Goal: Information Seeking & Learning: Understand process/instructions

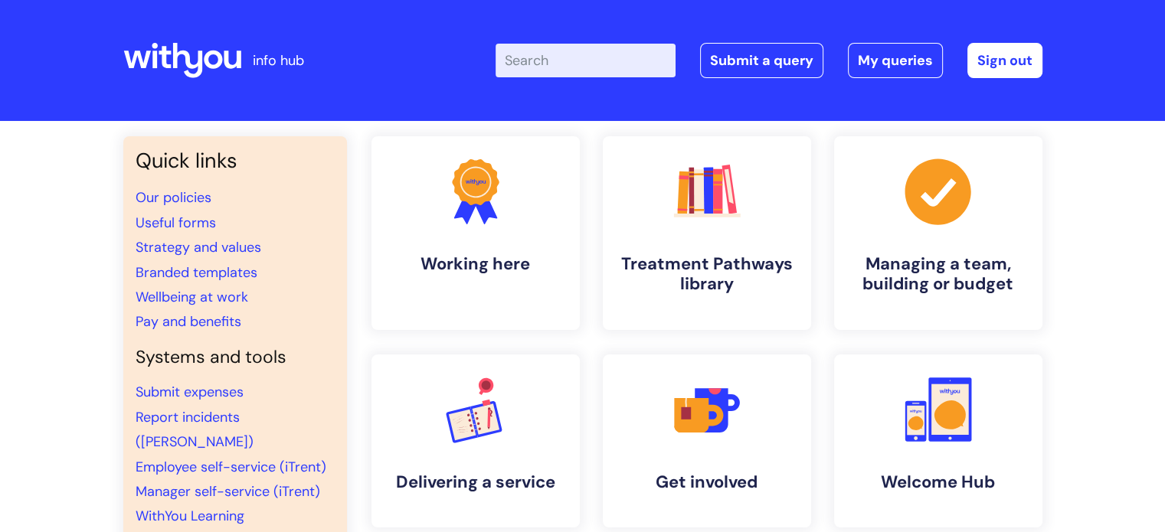
click at [604, 65] on input "Enter your search term here..." at bounding box center [586, 61] width 180 height 34
type input "phone set up"
click button "Search" at bounding box center [0, 0] width 0 height 0
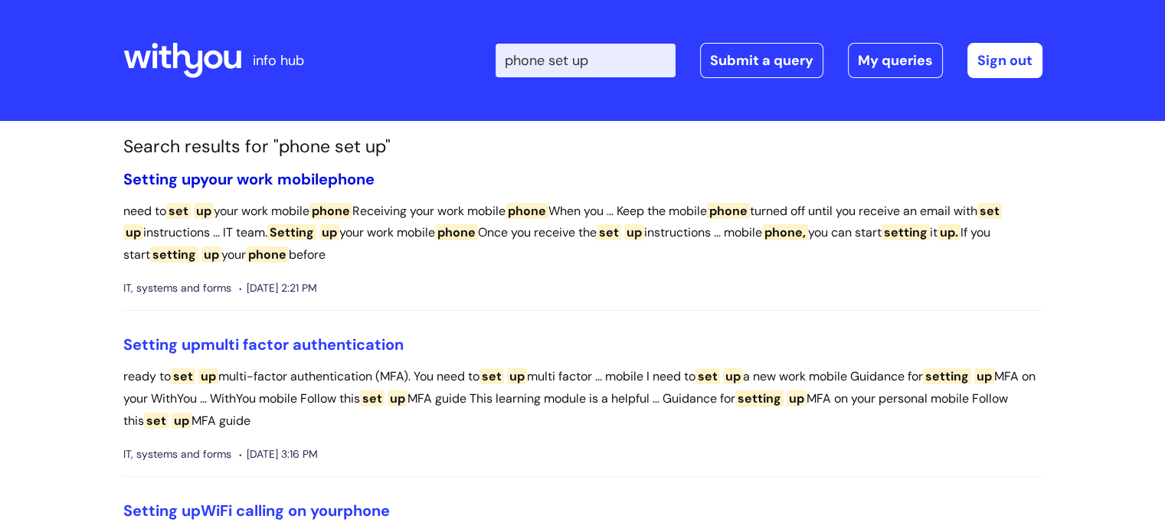
click at [287, 185] on link "Setting up your work mobile phone" at bounding box center [248, 179] width 251 height 20
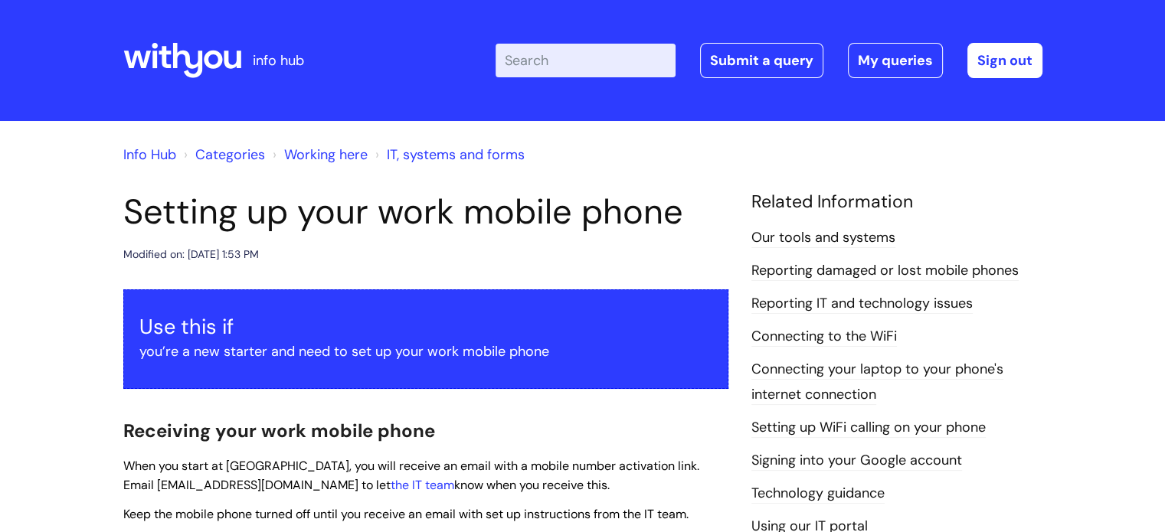
click at [611, 42] on div "Enter your search term here... Search Submit a query My queries Welcome [PERSON…" at bounding box center [697, 60] width 691 height 90
click at [606, 53] on input "Enter your search term here..." at bounding box center [586, 61] width 180 height 34
click at [598, 66] on input "Enter your search term here..." at bounding box center [586, 61] width 180 height 34
